Goal: Transaction & Acquisition: Download file/media

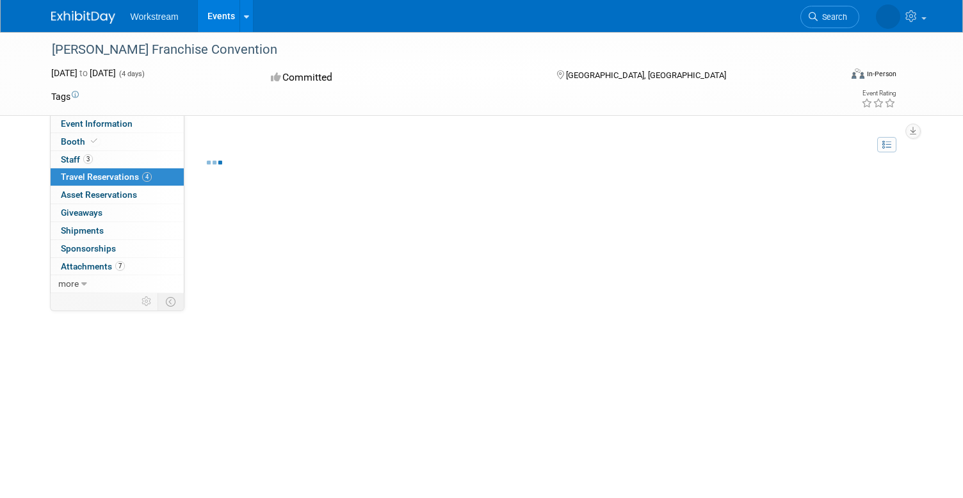
click at [113, 174] on span "Travel Reservations 4" at bounding box center [106, 177] width 91 height 10
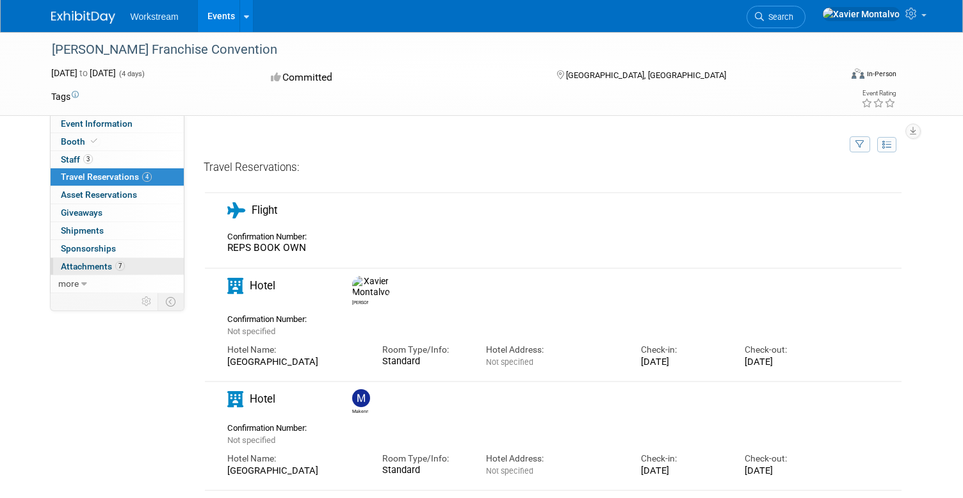
click at [86, 269] on span "Attachments 7" at bounding box center [93, 266] width 64 height 10
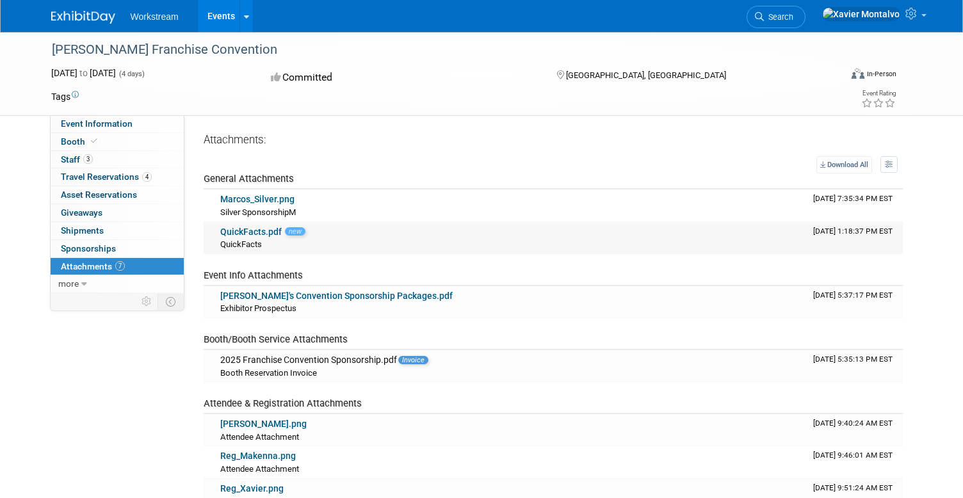
click at [261, 232] on link "QuickFacts.pdf" at bounding box center [250, 232] width 61 height 10
click at [354, 203] on div "Marcos_Silver.png" at bounding box center [511, 200] width 582 height 12
click at [265, 198] on link "Marcos_Silver.png" at bounding box center [257, 199] width 74 height 10
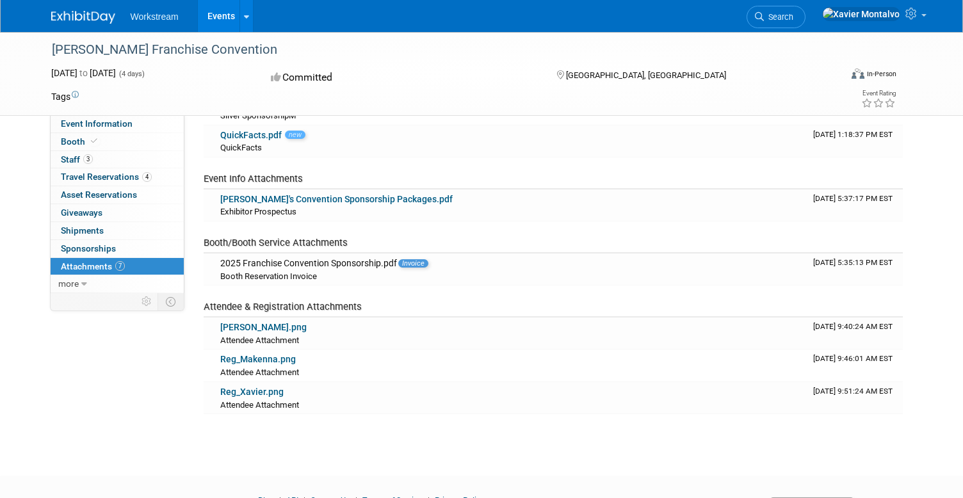
scroll to position [102, 0]
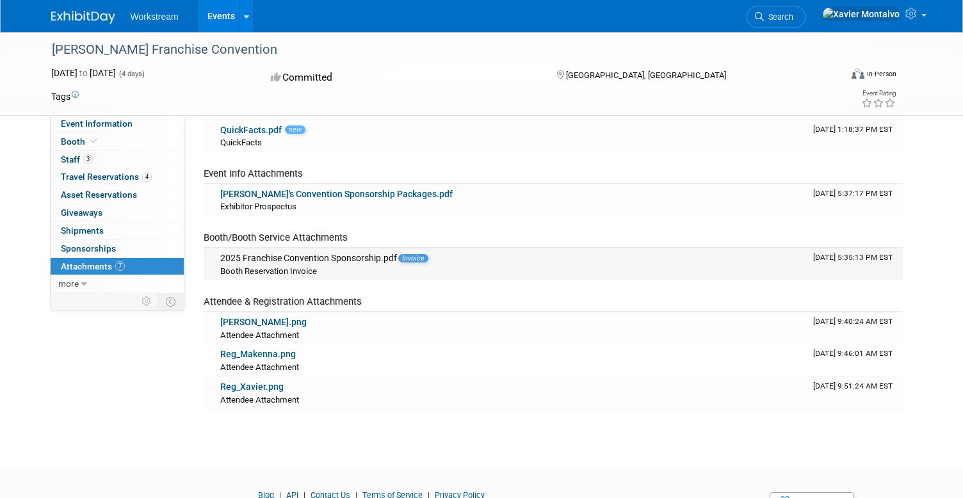
click at [323, 260] on div "2025 Franchise Convention Sponsorship.pdf Invoice" at bounding box center [511, 259] width 582 height 12
click at [266, 254] on div "2025 Franchise Convention Sponsorship.pdf Invoice" at bounding box center [511, 259] width 582 height 12
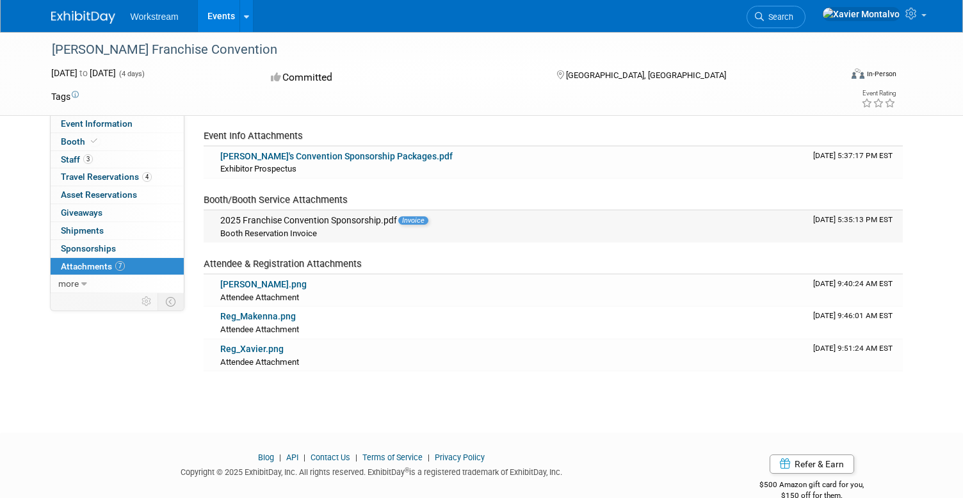
scroll to position [143, 0]
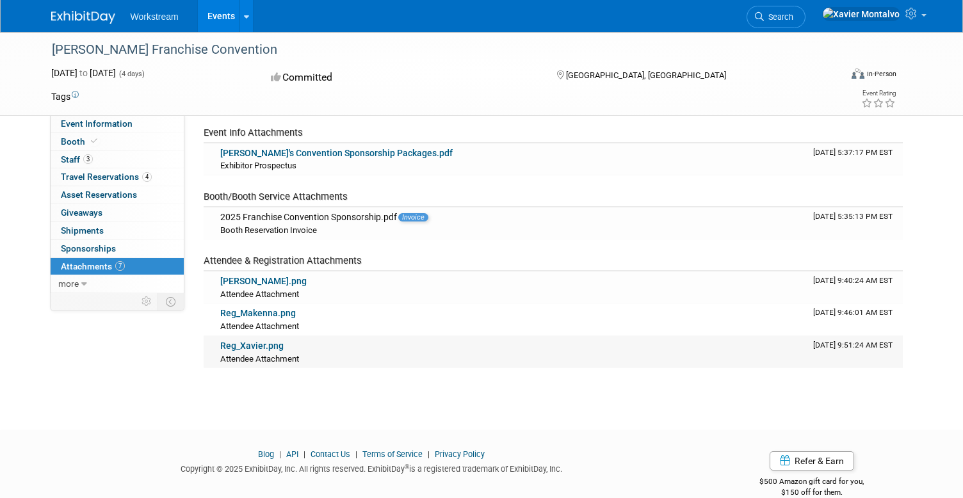
click at [260, 345] on link "Reg_Xavier.png" at bounding box center [251, 346] width 63 height 10
